Goal: Find specific page/section

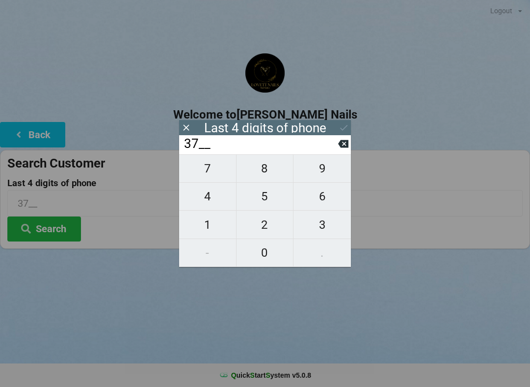
click at [323, 170] on span "9" at bounding box center [321, 168] width 57 height 21
type input "379_"
click at [205, 227] on span "1" at bounding box center [207, 225] width 57 height 21
type input "3791"
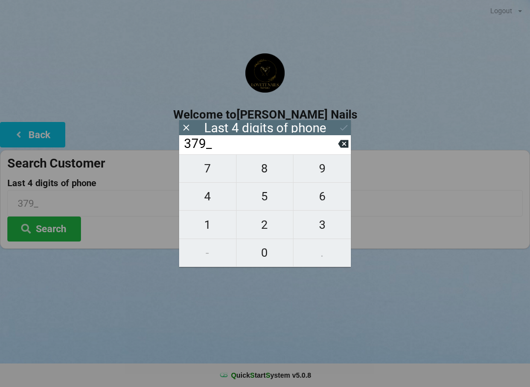
type input "3791"
click at [341, 124] on icon at bounding box center [343, 128] width 10 height 10
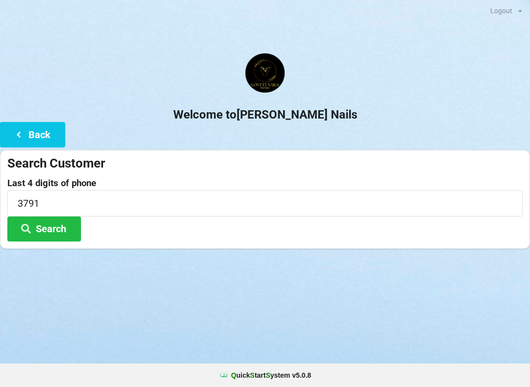
click at [45, 224] on button "Search" at bounding box center [44, 229] width 74 height 25
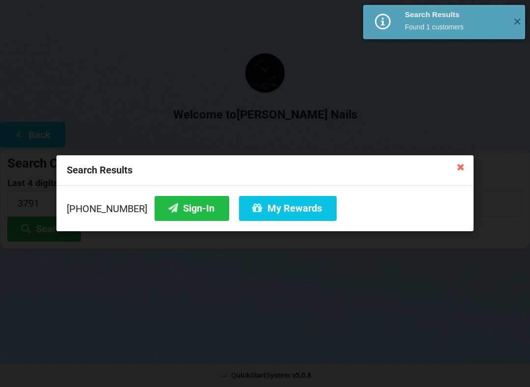
click at [167, 206] on icon at bounding box center [173, 208] width 12 height 8
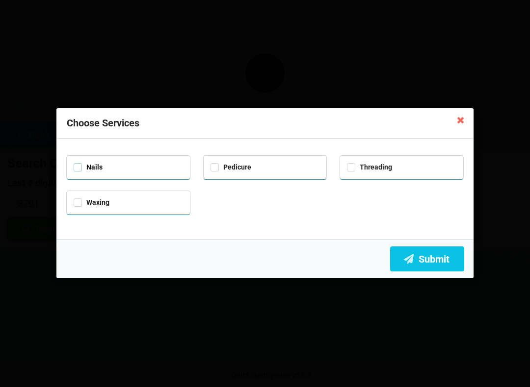
click at [86, 168] on label "Nails" at bounding box center [88, 167] width 29 height 8
checkbox input "true"
click at [413, 258] on icon at bounding box center [409, 258] width 12 height 8
